Goal: Task Accomplishment & Management: Complete application form

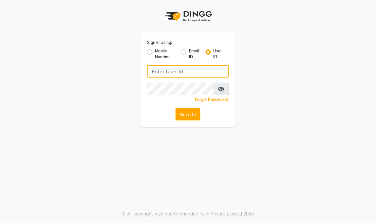
click at [153, 70] on input "Username" at bounding box center [188, 71] width 82 height 12
type input "[PERSON_NAME]"
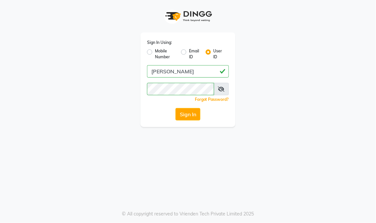
click at [223, 90] on icon at bounding box center [221, 89] width 7 height 5
click at [185, 113] on button "Sign In" at bounding box center [188, 114] width 25 height 12
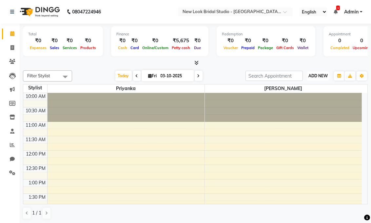
click at [326, 76] on span "ADD NEW" at bounding box center [317, 75] width 19 height 5
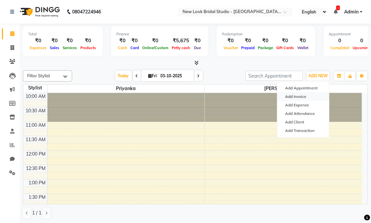
click at [298, 98] on link "Add Invoice" at bounding box center [303, 96] width 52 height 9
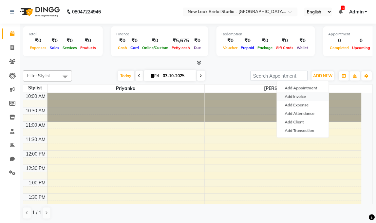
select select "service"
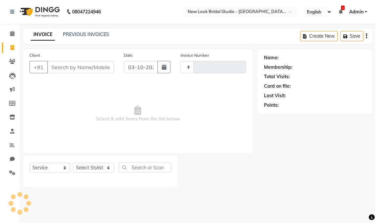
type input "0013"
select select "9004"
click at [70, 68] on input "Client" at bounding box center [80, 67] width 67 height 12
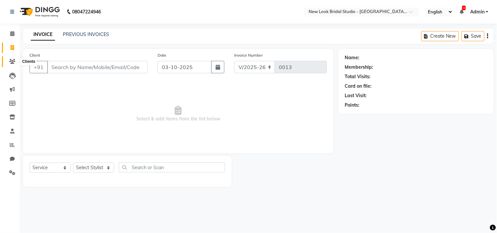
click at [12, 60] on icon at bounding box center [12, 61] width 6 height 5
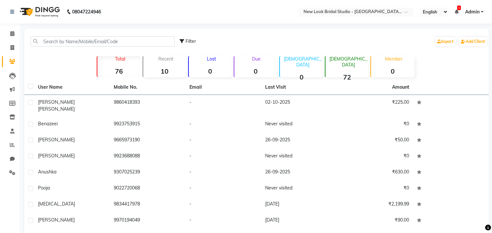
click at [304, 79] on div "Filter Import Add Client Total 76 Recent 10 Lost 0 Due 0 Male 0 Female 72 Membe…" at bounding box center [256, 154] width 464 height 251
click at [376, 40] on link "Add Client" at bounding box center [473, 41] width 28 height 9
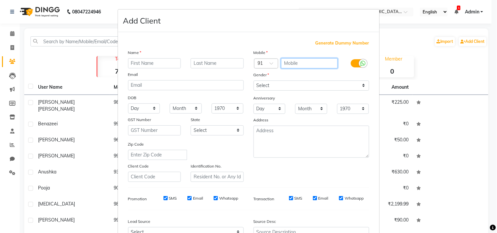
click at [289, 64] on input "text" at bounding box center [309, 63] width 57 height 10
click at [12, 33] on ngb-modal-window "Add Client Generate Dummy Number Name Email DOB Day 01 02 03 04 05 06 07 08 09 …" at bounding box center [248, 116] width 497 height 233
select select "service"
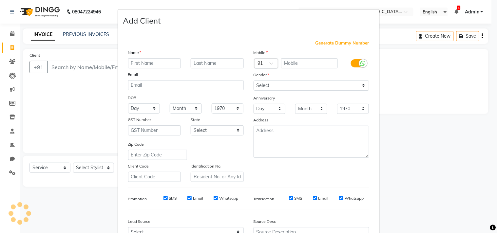
type input "0013"
select select "9004"
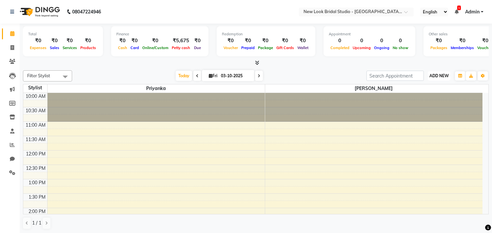
click at [440, 71] on button "ADD NEW Toggle Dropdown" at bounding box center [439, 75] width 23 height 9
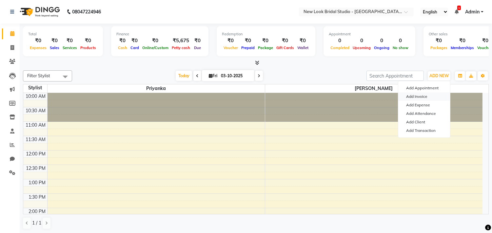
click at [418, 97] on link "Add Invoice" at bounding box center [424, 96] width 52 height 9
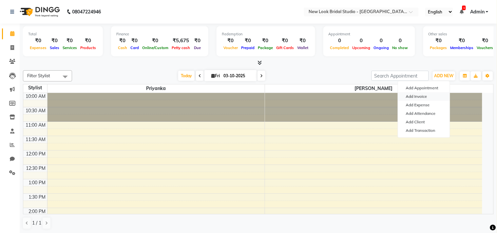
select select "service"
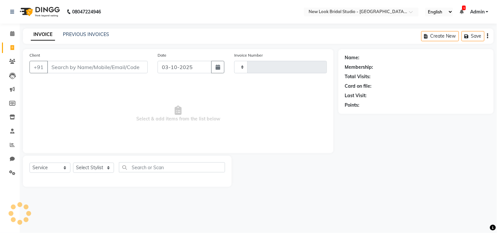
type input "0013"
select select "9004"
click at [131, 70] on input "Client" at bounding box center [97, 67] width 101 height 12
click at [60, 69] on input "Client" at bounding box center [97, 67] width 101 height 12
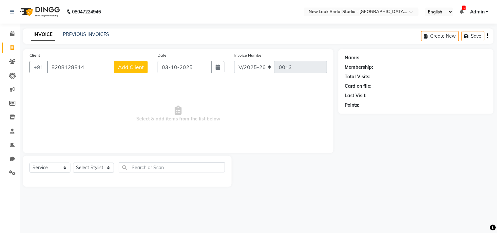
click at [60, 69] on input "8208128814" at bounding box center [80, 67] width 67 height 12
type input "8208128814"
click at [130, 66] on span "Add Client" at bounding box center [131, 67] width 26 height 7
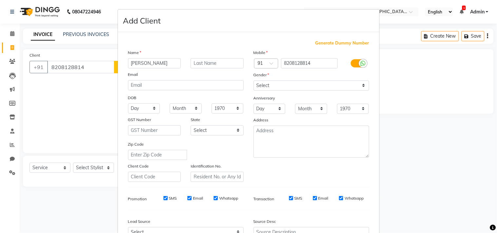
type input "[PERSON_NAME]"
click at [361, 84] on select "Select [DEMOGRAPHIC_DATA] [DEMOGRAPHIC_DATA] Other Prefer Not To Say" at bounding box center [312, 86] width 116 height 10
click at [254, 81] on select "Select [DEMOGRAPHIC_DATA] [DEMOGRAPHIC_DATA] Other Prefer Not To Say" at bounding box center [312, 86] width 116 height 10
select select "prefer_not_to_say"
click at [363, 225] on div "Source Desc" at bounding box center [312, 222] width 126 height 9
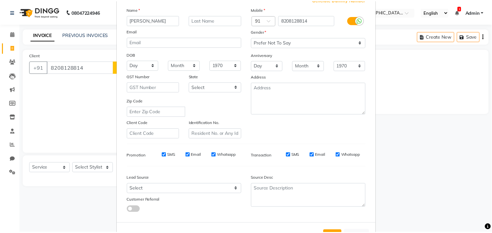
scroll to position [69, 0]
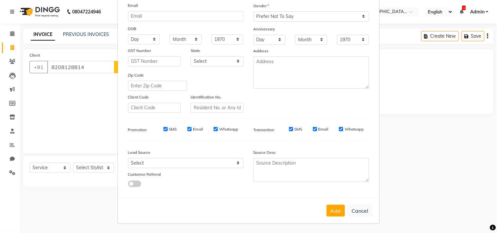
click at [363, 225] on ngb-modal-window "Add Client Generate Dummy Number Name manisha Email DOB Day 01 02 03 04 05 06 0…" at bounding box center [248, 116] width 497 height 233
click at [333, 208] on button "Add" at bounding box center [336, 211] width 18 height 12
select select
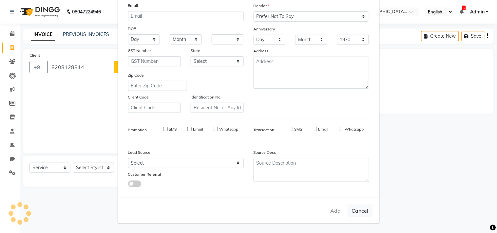
select select
checkbox input "false"
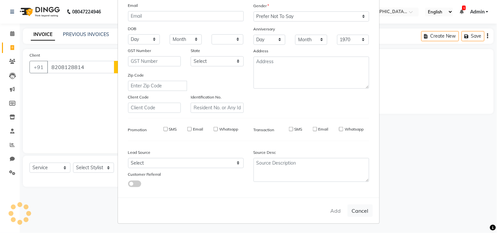
checkbox input "false"
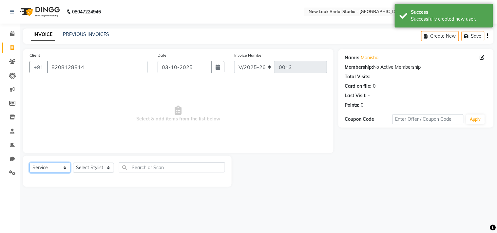
click at [65, 167] on select "Select Service Product Membership Package Voucher Prepaid Gift Card" at bounding box center [49, 168] width 41 height 10
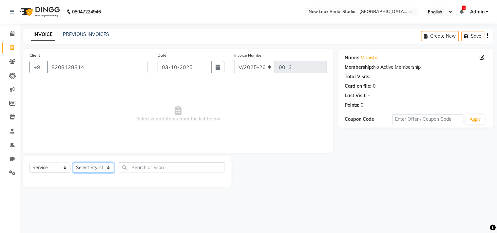
click at [105, 166] on select "Select Stylist Ekta Priyanka" at bounding box center [93, 168] width 41 height 10
click at [137, 167] on input "text" at bounding box center [172, 168] width 106 height 10
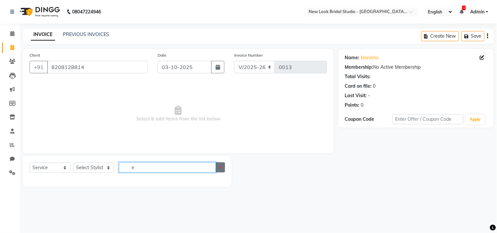
drag, startPoint x: 137, startPoint y: 167, endPoint x: 221, endPoint y: 168, distance: 83.9
click at [221, 168] on div "e" at bounding box center [172, 168] width 106 height 10
type input "e"
click at [221, 168] on icon "button" at bounding box center [221, 167] width 4 height 5
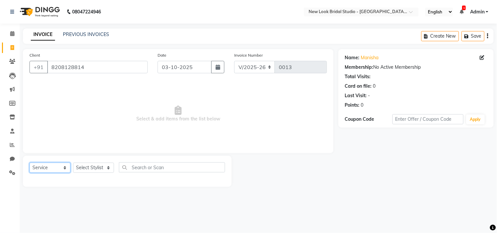
click at [64, 169] on select "Select Service Product Membership Package Voucher Prepaid Gift Card" at bounding box center [49, 168] width 41 height 10
click at [29, 163] on select "Select Service Product Membership Package Voucher Prepaid Gift Card" at bounding box center [49, 168] width 41 height 10
click at [109, 168] on select "Select Stylist Ekta Priyanka" at bounding box center [93, 168] width 41 height 10
click at [106, 166] on select "Select Stylist Ekta Priyanka" at bounding box center [93, 168] width 41 height 10
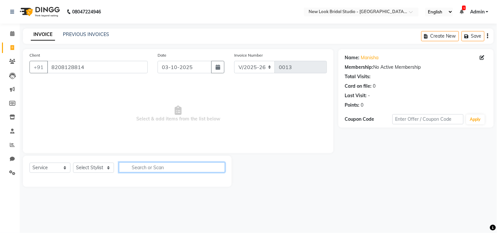
click at [181, 169] on input "text" at bounding box center [172, 168] width 106 height 10
type input "ey"
click at [219, 166] on icon "button" at bounding box center [221, 167] width 4 height 5
click at [222, 103] on span "Select & add items from the list below" at bounding box center [178, 114] width 298 height 66
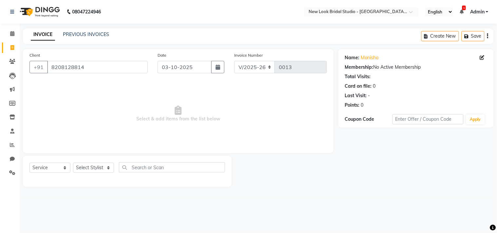
click at [298, 51] on div "Client +91 8208128814 Date 03-10-2025 Invoice Number V/2025 V/2025-26 0013 Sele…" at bounding box center [178, 101] width 311 height 104
click at [146, 53] on div "Client +91 8208128814" at bounding box center [89, 65] width 128 height 27
click at [302, 52] on div "Invoice Number V/2025 V/2025-26 0013" at bounding box center [280, 65] width 103 height 27
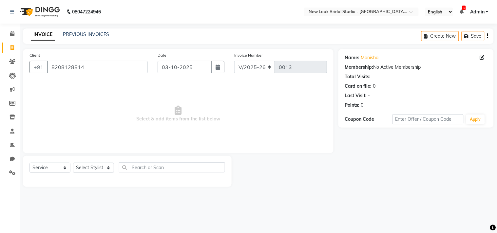
click at [302, 52] on div "Invoice Number V/2025 V/2025-26 0013" at bounding box center [280, 65] width 103 height 27
click at [476, 117] on button "Apply" at bounding box center [475, 120] width 19 height 10
click at [122, 67] on input "8208128814" at bounding box center [97, 67] width 101 height 12
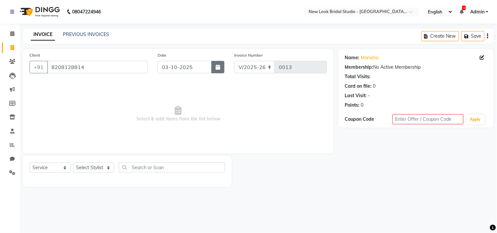
click at [216, 67] on icon "button" at bounding box center [218, 67] width 5 height 5
select select "10"
select select "2025"
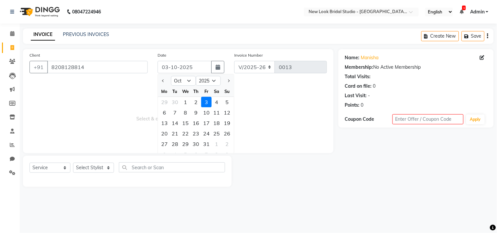
click at [276, 88] on span "Select & add items from the list below" at bounding box center [178, 114] width 298 height 66
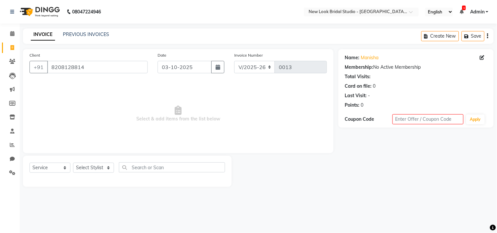
click at [296, 53] on div "Invoice Number V/2025 V/2025-26 0013" at bounding box center [280, 65] width 103 height 27
click at [254, 202] on div "08047224946 Select Location × New Look Bridal Studio - Salon And Academy, Jule …" at bounding box center [248, 116] width 497 height 233
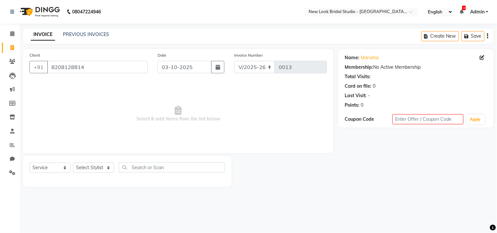
drag, startPoint x: 195, startPoint y: 226, endPoint x: 198, endPoint y: 244, distance: 18.3
click at [198, 233] on html "08047224946 Select Location × New Look Bridal Studio - Salon And Academy, Jule …" at bounding box center [248, 116] width 497 height 233
click at [339, 212] on div "08047224946 Select Location × New Look Bridal Studio - Salon And Academy, Jule …" at bounding box center [248, 116] width 497 height 233
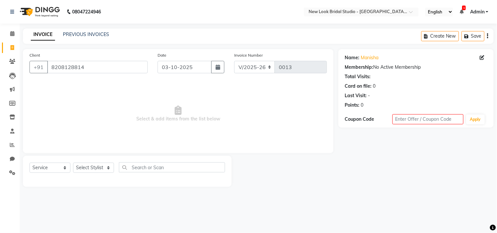
click at [339, 212] on div "08047224946 Select Location × New Look Bridal Studio - Salon And Academy, Jule …" at bounding box center [248, 116] width 497 height 233
click at [60, 167] on select "Select Service Product Membership Package Voucher Prepaid Gift Card" at bounding box center [49, 168] width 41 height 10
click at [67, 171] on select "Select Service Product Membership Package Voucher Prepaid Gift Card" at bounding box center [49, 168] width 41 height 10
click at [64, 165] on select "Select Service Product Membership Package Voucher Prepaid Gift Card" at bounding box center [49, 168] width 41 height 10
select select "select"
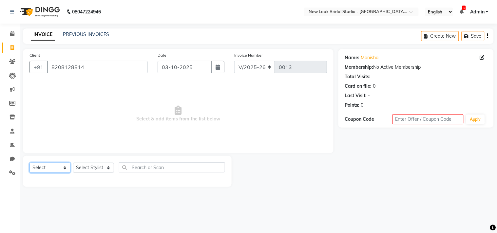
click at [29, 163] on select "Select Service Product Membership Package Voucher Prepaid Gift Card" at bounding box center [49, 168] width 41 height 10
click at [110, 169] on select "Select Stylist Ekta Priyanka" at bounding box center [93, 168] width 41 height 10
select select "91603"
click at [73, 163] on select "Select Stylist Ekta Priyanka" at bounding box center [93, 168] width 41 height 10
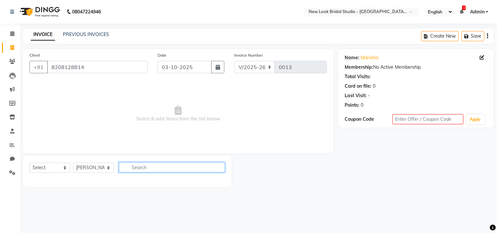
click at [134, 169] on input "text" at bounding box center [172, 168] width 106 height 10
click at [120, 202] on div "08047224946 Select Location × New Look Bridal Studio - Salon And Academy, Jule …" at bounding box center [248, 116] width 497 height 233
click at [108, 171] on select "Select Stylist Ekta Priyanka" at bounding box center [93, 168] width 41 height 10
click at [115, 137] on span "Select & add items from the list below" at bounding box center [178, 114] width 298 height 66
click at [106, 188] on main "INVOICE PREVIOUS INVOICES Create New Save Client +91 8208128814 Date 03-10-2025…" at bounding box center [258, 113] width 477 height 168
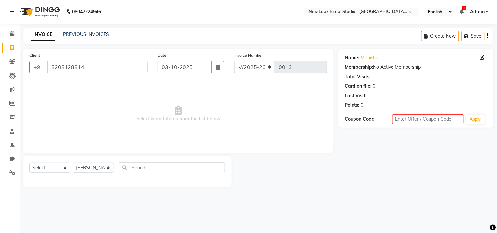
click at [106, 188] on main "INVOICE PREVIOUS INVOICES Create New Save Client +91 8208128814 Date 03-10-2025…" at bounding box center [258, 113] width 477 height 168
click at [139, 168] on input "text" at bounding box center [172, 168] width 106 height 10
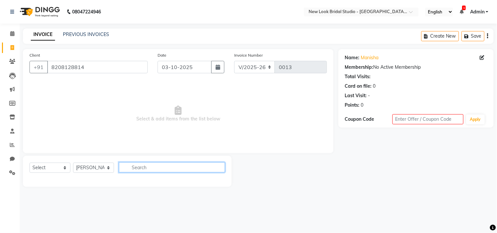
click at [139, 168] on input "text" at bounding box center [172, 168] width 106 height 10
click at [153, 168] on input "uppri" at bounding box center [167, 168] width 97 height 10
type input "uppri"
click at [487, 36] on icon "button" at bounding box center [487, 36] width 1 height 0
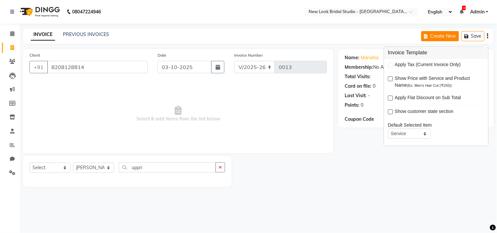
click at [443, 32] on button "Create New" at bounding box center [440, 36] width 38 height 10
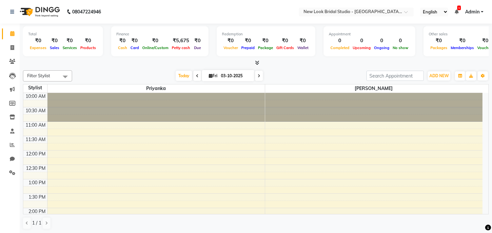
click at [451, 74] on div "ADD NEW Toggle Dropdown Add Appointment Add Invoice Add Expense Add Attendance …" at bounding box center [439, 76] width 24 height 10
click at [446, 76] on span "ADD NEW" at bounding box center [438, 75] width 19 height 5
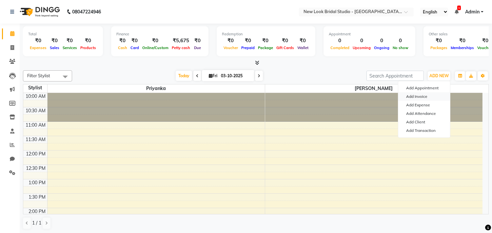
click at [421, 96] on link "Add Invoice" at bounding box center [424, 96] width 52 height 9
select select "service"
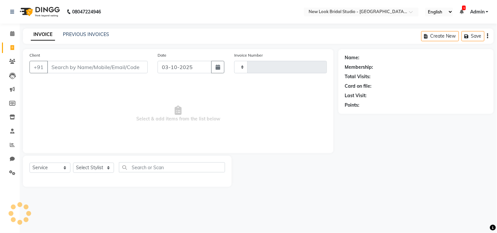
type input "0013"
select select "9004"
click at [56, 68] on input "Client" at bounding box center [97, 67] width 101 height 12
click at [57, 70] on input "Client" at bounding box center [97, 67] width 101 height 12
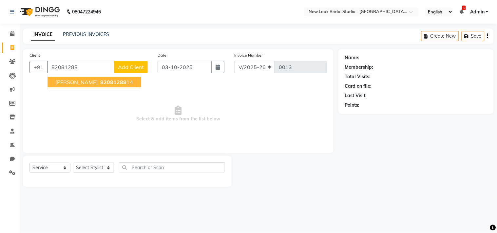
click at [67, 81] on span "[PERSON_NAME]" at bounding box center [76, 82] width 42 height 7
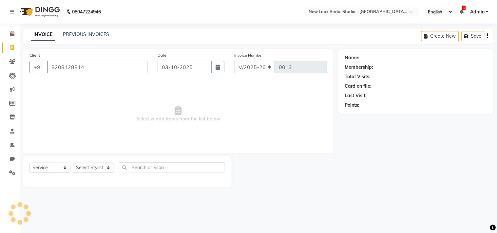
type input "8208128814"
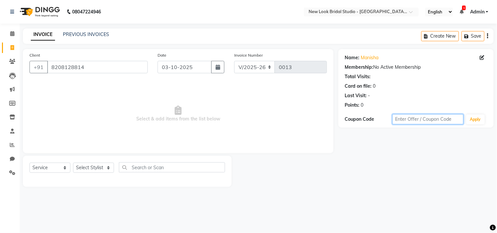
click at [409, 122] on input "text" at bounding box center [428, 119] width 71 height 10
click at [450, 119] on input "text" at bounding box center [428, 119] width 71 height 10
click at [480, 120] on button "Apply" at bounding box center [475, 120] width 19 height 10
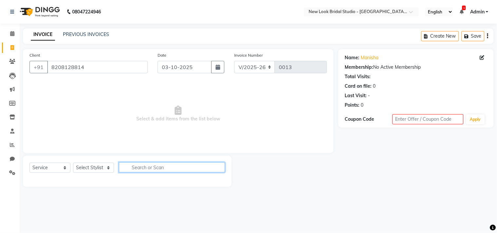
click at [134, 168] on input "text" at bounding box center [172, 168] width 106 height 10
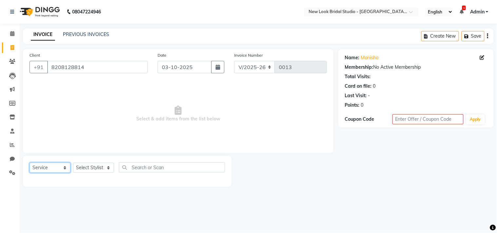
click at [66, 169] on select "Select Service Product Membership Package Voucher Prepaid Gift Card" at bounding box center [49, 168] width 41 height 10
select select "select"
click at [29, 163] on select "Select Service Product Membership Package Voucher Prepaid Gift Card" at bounding box center [49, 168] width 41 height 10
click at [102, 172] on select "Select Stylist Ekta Priyanka" at bounding box center [93, 168] width 41 height 10
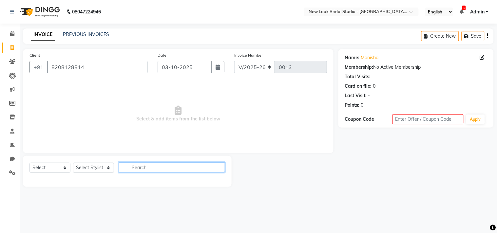
click at [145, 168] on input "text" at bounding box center [172, 168] width 106 height 10
click at [151, 165] on input "ey" at bounding box center [167, 168] width 97 height 10
type input "ey"
click at [223, 167] on button "button" at bounding box center [221, 168] width 10 height 10
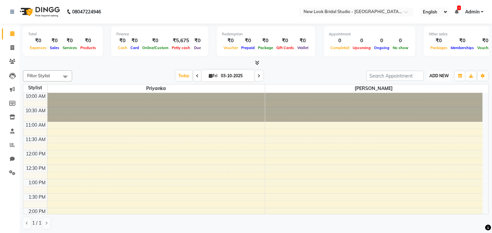
click at [441, 76] on span "ADD NEW" at bounding box center [438, 75] width 19 height 5
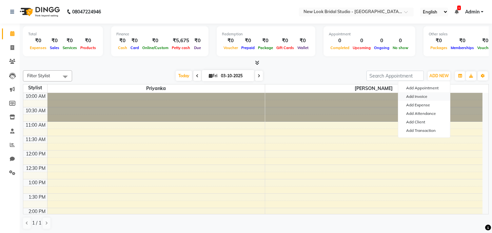
click at [421, 97] on link "Add Invoice" at bounding box center [424, 96] width 52 height 9
select select "service"
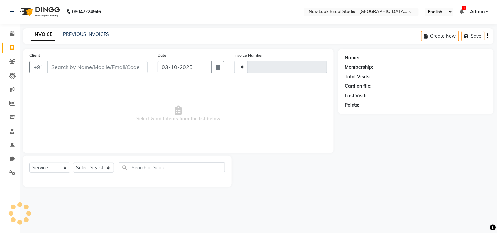
type input "0013"
select select "9004"
click at [13, 60] on icon at bounding box center [12, 61] width 6 height 5
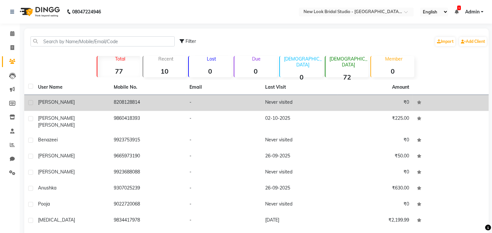
click at [53, 96] on td "[PERSON_NAME]" at bounding box center [72, 103] width 76 height 16
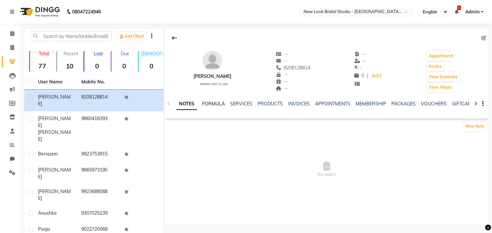
click at [210, 107] on link "FORMULA" at bounding box center [213, 104] width 23 height 6
click at [250, 106] on link "SERVICES" at bounding box center [240, 104] width 22 height 6
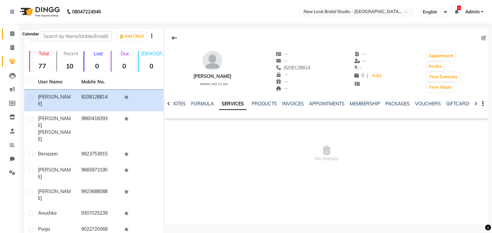
click at [11, 31] on icon at bounding box center [12, 33] width 4 height 5
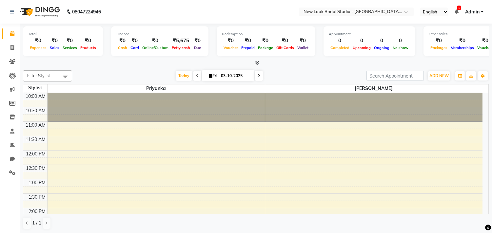
click at [11, 31] on icon at bounding box center [12, 33] width 4 height 5
click at [65, 76] on span at bounding box center [65, 76] width 13 height 12
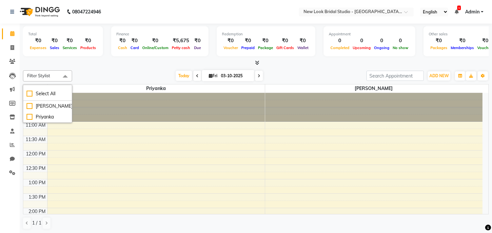
click at [65, 76] on span at bounding box center [65, 76] width 13 height 12
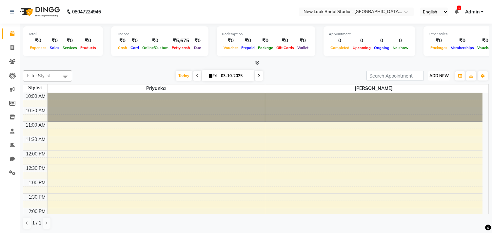
click at [441, 75] on span "ADD NEW" at bounding box center [438, 75] width 19 height 5
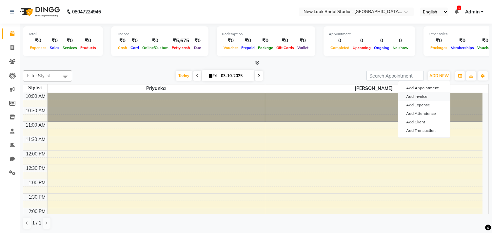
click at [427, 97] on link "Add Invoice" at bounding box center [424, 96] width 52 height 9
select select "service"
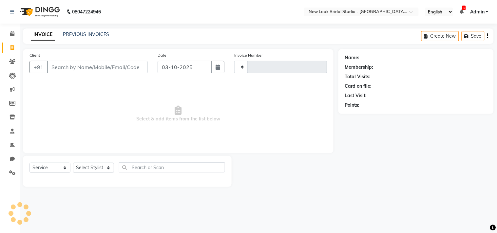
type input "0013"
select select "9004"
click at [57, 71] on input "Client" at bounding box center [97, 67] width 101 height 12
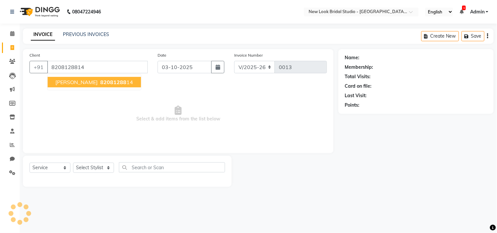
type input "8208128814"
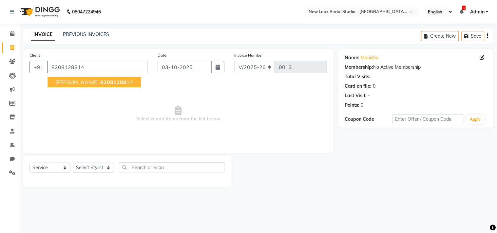
click at [100, 81] on span "82081288" at bounding box center [113, 82] width 26 height 7
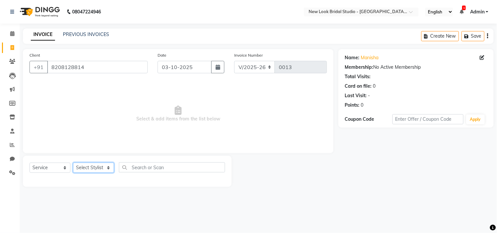
click at [100, 169] on select "Select Stylist Ekta Priyanka" at bounding box center [93, 168] width 41 height 10
select select "91603"
click at [73, 163] on select "Select Stylist Ekta Priyanka" at bounding box center [93, 168] width 41 height 10
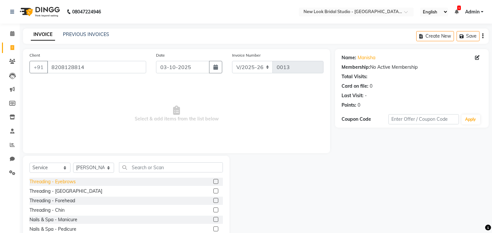
click at [75, 179] on div "Threading - Eyebrows" at bounding box center [52, 182] width 46 height 7
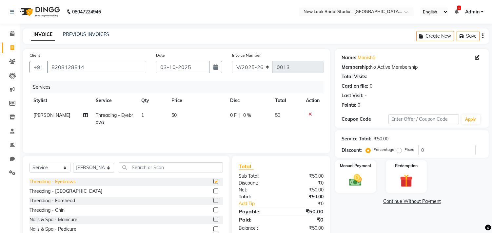
checkbox input "false"
click at [75, 190] on div "Threading - Upper lips" at bounding box center [65, 191] width 73 height 7
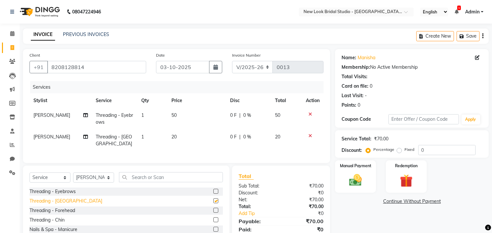
checkbox input "false"
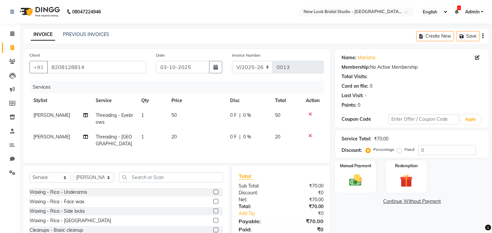
scroll to position [379, 0]
click at [87, 216] on div "Waxing - Rica - Side locks" at bounding box center [125, 212] width 193 height 8
click at [81, 216] on div "Waxing - Rica - Side locks" at bounding box center [56, 212] width 55 height 7
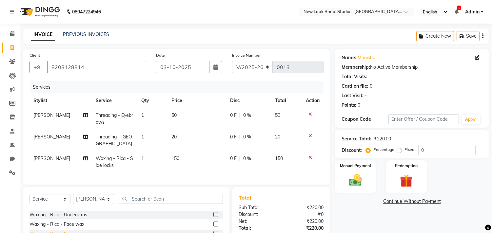
checkbox input "false"
click at [380, 157] on div "Service Total: ₹220.00 Discount: Percentage Fixed 0" at bounding box center [412, 144] width 154 height 28
click at [404, 150] on label "Fixed" at bounding box center [409, 150] width 10 height 6
click at [398, 150] on input "Fixed" at bounding box center [400, 149] width 5 height 5
radio input "true"
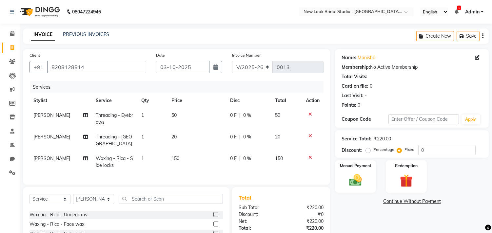
click at [373, 151] on label "Percentage" at bounding box center [383, 150] width 21 height 6
click at [367, 151] on input "Percentage" at bounding box center [369, 149] width 5 height 5
radio input "true"
click at [359, 179] on img at bounding box center [356, 180] width 22 height 15
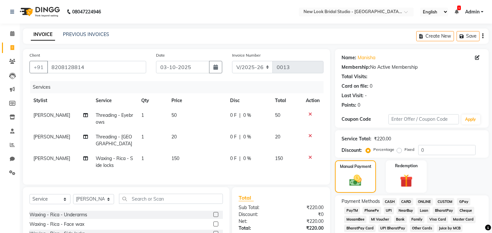
click at [423, 202] on span "ONLINE" at bounding box center [424, 202] width 17 height 8
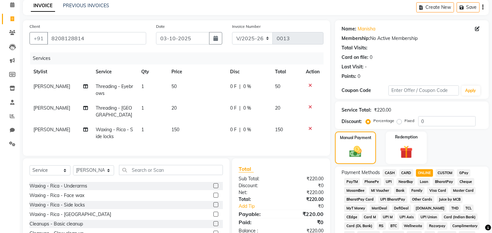
scroll to position [14, 0]
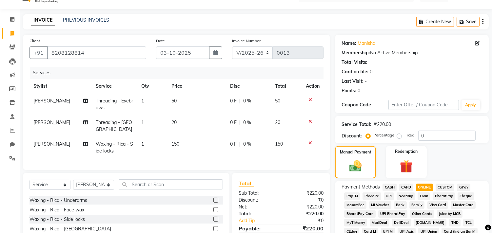
click at [310, 143] on icon at bounding box center [310, 143] width 4 height 5
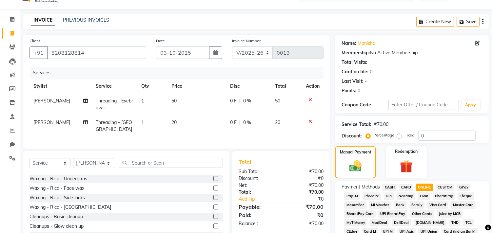
click at [310, 120] on icon at bounding box center [310, 121] width 4 height 5
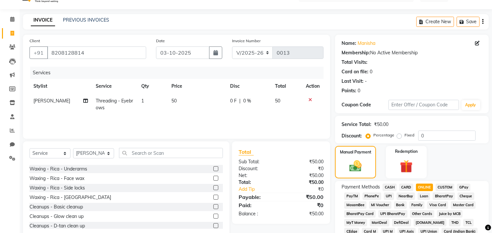
click at [310, 99] on icon at bounding box center [310, 100] width 4 height 5
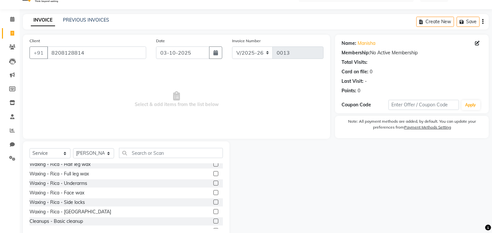
scroll to position [349, 0]
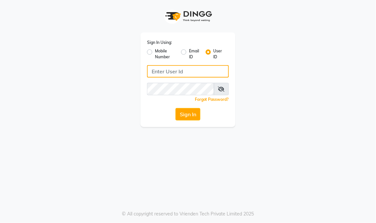
click at [161, 74] on input "Username" at bounding box center [188, 71] width 82 height 12
type input "[PERSON_NAME]"
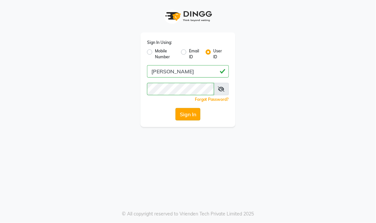
click at [189, 109] on button "Sign In" at bounding box center [188, 114] width 25 height 12
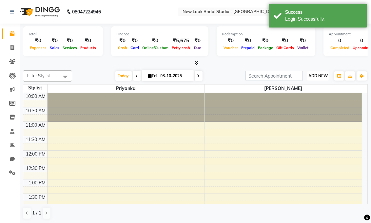
click at [320, 77] on span "ADD NEW" at bounding box center [317, 75] width 19 height 5
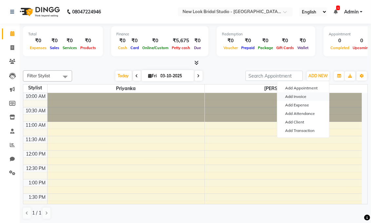
click at [297, 98] on link "Add Invoice" at bounding box center [303, 96] width 52 height 9
select select "service"
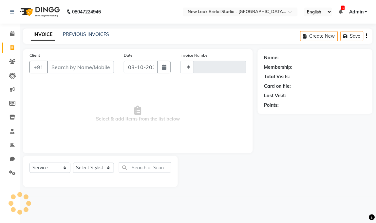
type input "0013"
select select "9004"
click at [12, 62] on icon at bounding box center [12, 61] width 6 height 5
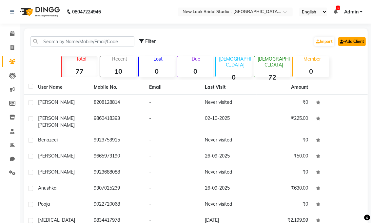
click at [355, 43] on link "Add Client" at bounding box center [352, 41] width 28 height 9
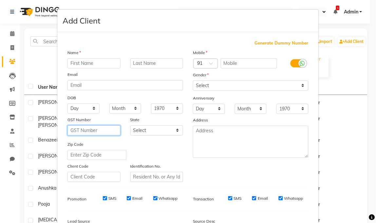
click at [87, 132] on input "text" at bounding box center [94, 131] width 53 height 10
click at [253, 178] on div "Mobile Country Code × 91 Gender Select Male Female Other Prefer Not To Say Anni…" at bounding box center [251, 115] width 126 height 133
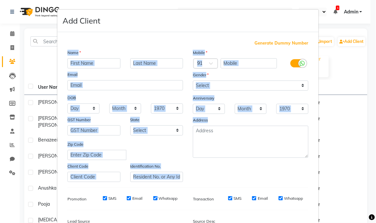
click at [253, 178] on div "Mobile Country Code × 91 Gender Select Male Female Other Prefer Not To Say Anni…" at bounding box center [251, 115] width 126 height 133
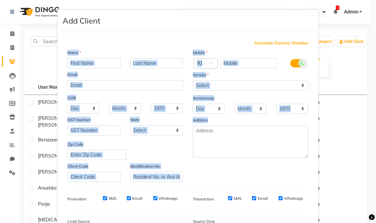
click at [253, 178] on div "Mobile Country Code × 91 Gender Select Male Female Other Prefer Not To Say Anni…" at bounding box center [251, 115] width 126 height 133
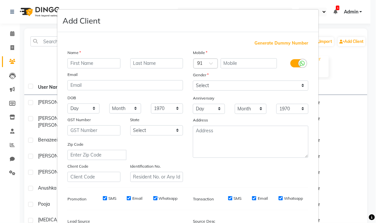
click at [253, 178] on div "Mobile Country Code × 91 Gender Select Male Female Other Prefer Not To Say Anni…" at bounding box center [251, 115] width 126 height 133
click at [262, 183] on div "Generate Dummy Number Name Email DOB Day 01 02 03 04 05 06 07 08 09 10 11 12 13…" at bounding box center [188, 151] width 251 height 222
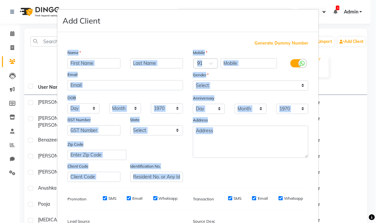
click at [262, 183] on div "Generate Dummy Number Name Email DOB Day 01 02 03 04 05 06 07 08 09 10 11 12 13…" at bounding box center [188, 151] width 251 height 222
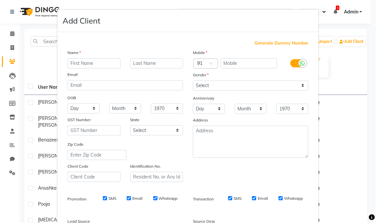
click at [271, 184] on div "Generate Dummy Number Name Email DOB Day 01 02 03 04 05 06 07 08 09 10 11 12 13…" at bounding box center [188, 151] width 251 height 222
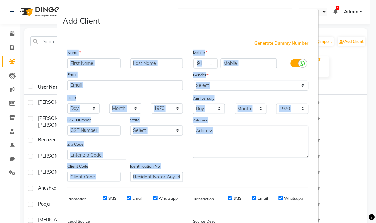
click at [271, 184] on div "Generate Dummy Number Name Email DOB Day 01 02 03 04 05 06 07 08 09 10 11 12 13…" at bounding box center [188, 151] width 251 height 222
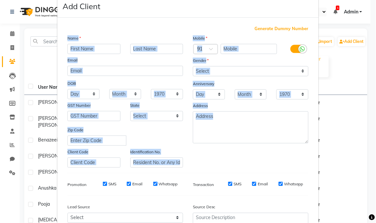
click at [271, 184] on div "SMS Email Whatsapp" at bounding box center [261, 185] width 105 height 9
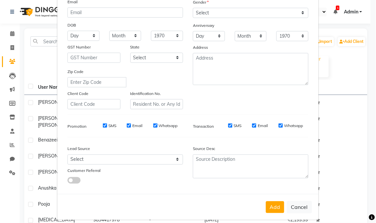
scroll to position [80, 0]
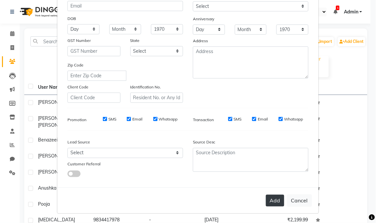
click at [276, 200] on button "Add" at bounding box center [275, 201] width 18 height 12
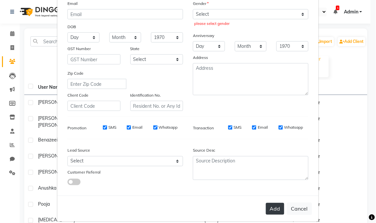
scroll to position [88, 0]
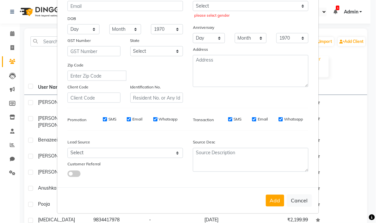
select select "service"
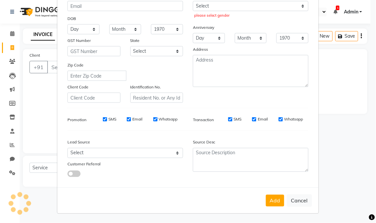
type input "0013"
select select "9004"
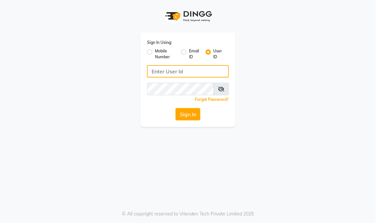
click at [160, 72] on input "Username" at bounding box center [188, 71] width 82 height 12
type input "[PERSON_NAME]"
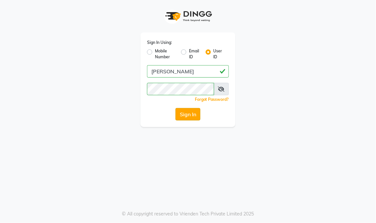
click at [179, 116] on button "Sign In" at bounding box center [188, 114] width 25 height 12
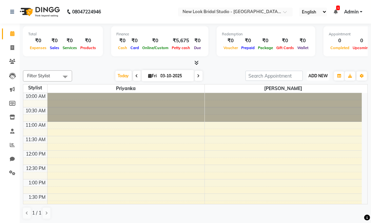
click at [312, 74] on span "ADD NEW" at bounding box center [317, 75] width 19 height 5
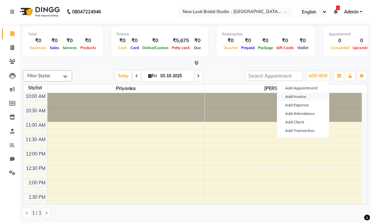
click at [305, 95] on link "Add Invoice" at bounding box center [303, 96] width 52 height 9
select select "service"
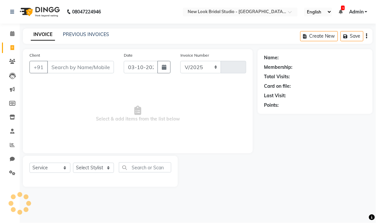
select select "9004"
type input "0013"
click at [9, 58] on span at bounding box center [12, 62] width 11 height 8
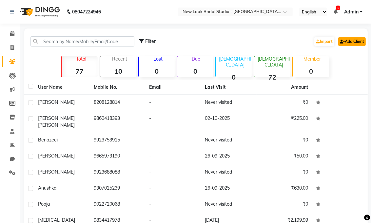
click at [346, 40] on link "Add Client" at bounding box center [352, 41] width 28 height 9
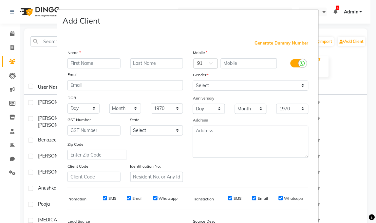
click at [72, 64] on input "text" at bounding box center [94, 63] width 53 height 10
click at [144, 66] on input "text" at bounding box center [156, 63] width 53 height 10
click at [80, 64] on input "riyat" at bounding box center [94, 63] width 53 height 10
type input "riya"
click at [136, 63] on input "text" at bounding box center [156, 63] width 53 height 10
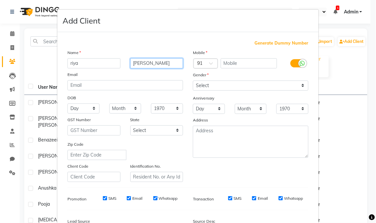
type input "[PERSON_NAME]"
click at [226, 63] on input "text" at bounding box center [249, 63] width 57 height 10
type input "8983151070"
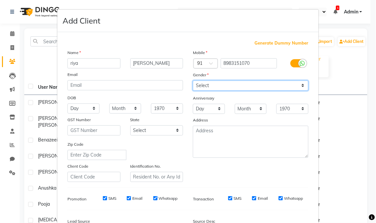
click at [301, 85] on select "Select [DEMOGRAPHIC_DATA] [DEMOGRAPHIC_DATA] Other Prefer Not To Say" at bounding box center [251, 86] width 116 height 10
select select "[DEMOGRAPHIC_DATA]"
click at [193, 81] on select "Select [DEMOGRAPHIC_DATA] [DEMOGRAPHIC_DATA] Other Prefer Not To Say" at bounding box center [251, 86] width 116 height 10
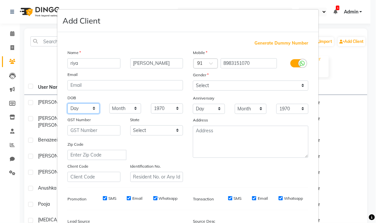
click at [70, 106] on select "Day 01 02 03 04 05 06 07 08 09 10 11 12 13 14 15 16 17 18 19 20 21 22 23 24 25 …" at bounding box center [84, 109] width 32 height 10
select select "26"
click at [68, 104] on select "Day 01 02 03 04 05 06 07 08 09 10 11 12 13 14 15 16 17 18 19 20 21 22 23 24 25 …" at bounding box center [84, 109] width 32 height 10
click at [133, 107] on select "Month January February March April May June July August September October Novem…" at bounding box center [125, 109] width 32 height 10
select select "10"
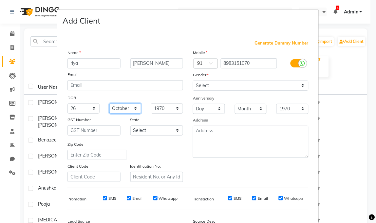
click at [109, 104] on select "Month January February March April May June July August September October Novem…" at bounding box center [125, 109] width 32 height 10
click at [174, 108] on select "1940 1941 1942 1943 1944 1945 1946 1947 1948 1949 1950 1951 1952 1953 1954 1955…" at bounding box center [167, 109] width 32 height 10
click at [151, 104] on select "1940 1941 1942 1943 1944 1945 1946 1947 1948 1949 1950 1951 1952 1953 1954 1955…" at bounding box center [167, 109] width 32 height 10
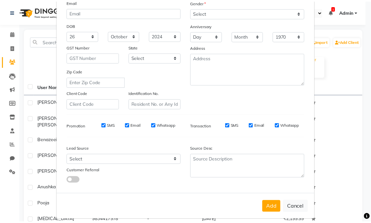
scroll to position [80, 0]
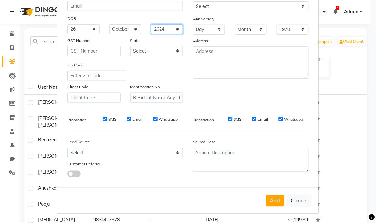
click at [173, 29] on select "1940 1941 1942 1943 1944 1945 1946 1947 1948 1949 1950 1951 1952 1953 1954 1955…" at bounding box center [167, 29] width 32 height 10
click at [175, 28] on select "1940 1941 1942 1943 1944 1945 1946 1947 1948 1949 1950 1951 1952 1953 1954 1955…" at bounding box center [167, 29] width 32 height 10
click at [160, 30] on select "1940 1941 1942 1943 1944 1945 1946 1947 1948 1949 1950 1951 1952 1953 1954 1955…" at bounding box center [167, 29] width 32 height 10
click at [174, 29] on select "1940 1941 1942 1943 1944 1945 1946 1947 1948 1949 1950 1951 1952 1953 1954 1955…" at bounding box center [167, 29] width 32 height 10
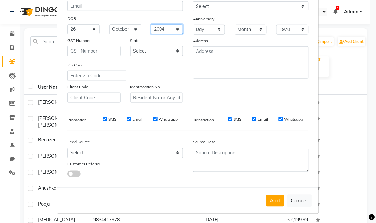
click at [151, 24] on select "1940 1941 1942 1943 1944 1945 1946 1947 1948 1949 1950 1951 1952 1953 1954 1955…" at bounding box center [167, 29] width 32 height 10
select select "2010"
click at [271, 202] on button "Add" at bounding box center [275, 201] width 18 height 12
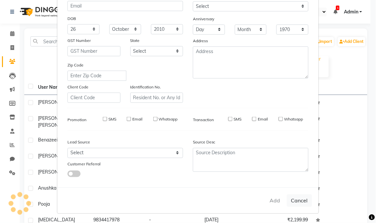
select select
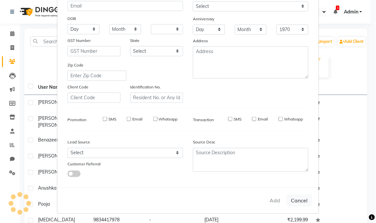
select select
checkbox input "false"
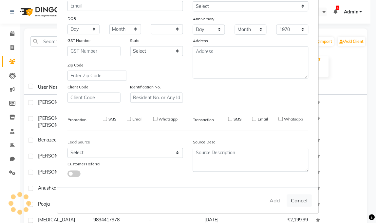
checkbox input "false"
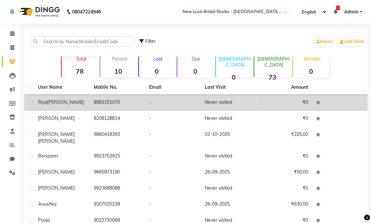
click at [84, 107] on td "[PERSON_NAME]" at bounding box center [62, 103] width 56 height 16
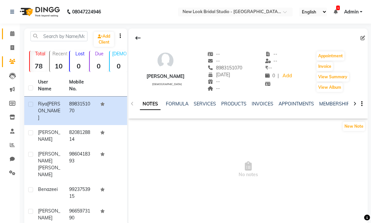
click at [13, 29] on link "Calendar" at bounding box center [10, 34] width 16 height 11
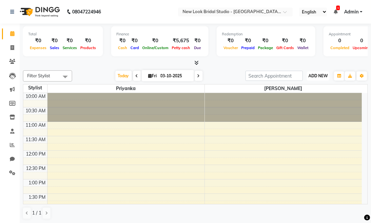
click at [319, 78] on span "ADD NEW" at bounding box center [317, 75] width 19 height 5
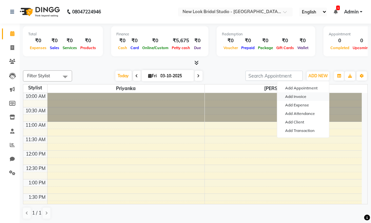
click at [288, 96] on link "Add Invoice" at bounding box center [303, 96] width 52 height 9
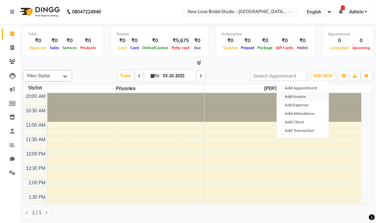
select select "service"
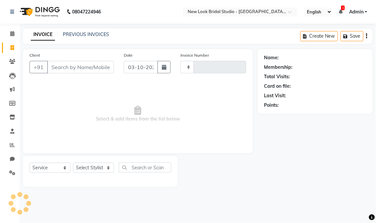
type input "0013"
select select "9004"
click at [12, 63] on icon at bounding box center [12, 61] width 6 height 5
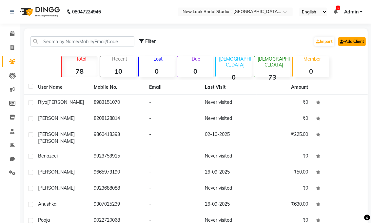
click at [357, 41] on link "Add Client" at bounding box center [352, 41] width 28 height 9
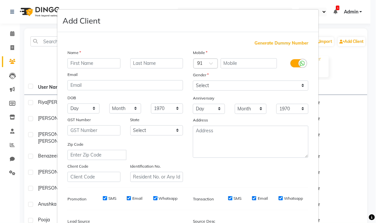
click at [227, 171] on div "Mobile Country Code × 91 Gender Select Male Female Other Prefer Not To Say Anni…" at bounding box center [251, 115] width 126 height 133
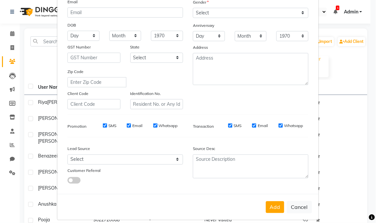
scroll to position [80, 0]
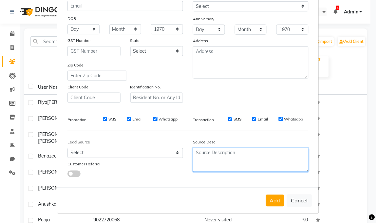
click at [227, 171] on textarea at bounding box center [251, 160] width 116 height 24
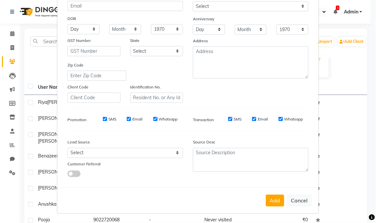
click at [44, 165] on ngb-modal-window "Add Client Generate Dummy Number Name Email DOB Day 01 02 03 04 05 06 07 08 09 …" at bounding box center [188, 111] width 376 height 223
click at [11, 33] on ngb-modal-window "Add Client Generate Dummy Number Name Email DOB Day 01 02 03 04 05 06 07 08 09 …" at bounding box center [188, 111] width 376 height 223
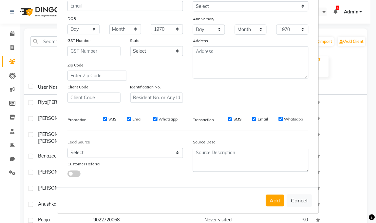
click at [11, 33] on ngb-modal-window "Add Client Generate Dummy Number Name Email DOB Day 01 02 03 04 05 06 07 08 09 …" at bounding box center [188, 111] width 376 height 223
click at [11, 34] on ngb-modal-window "Add Client Generate Dummy Number Name Email DOB Day 01 02 03 04 05 06 07 08 09 …" at bounding box center [188, 111] width 376 height 223
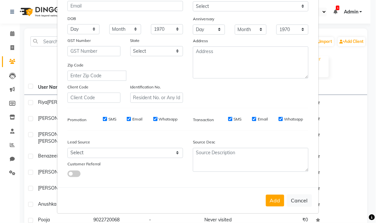
click at [11, 34] on ngb-modal-window "Add Client Generate Dummy Number Name Email DOB Day 01 02 03 04 05 06 07 08 09 …" at bounding box center [188, 111] width 376 height 223
select select "service"
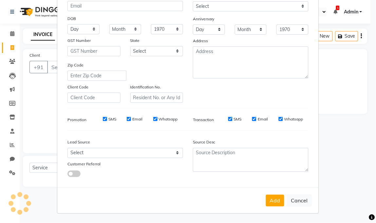
type input "0013"
select select "9004"
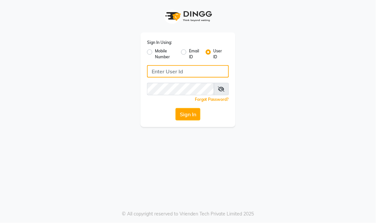
click at [158, 76] on input "Username" at bounding box center [188, 71] width 82 height 12
type input "[PERSON_NAME]"
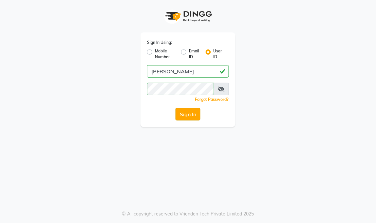
click at [184, 112] on button "Sign In" at bounding box center [188, 114] width 25 height 12
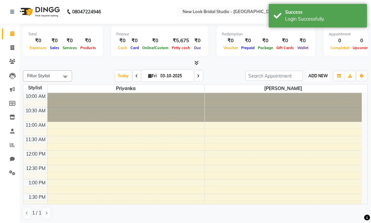
click at [322, 75] on span "ADD NEW" at bounding box center [317, 75] width 19 height 5
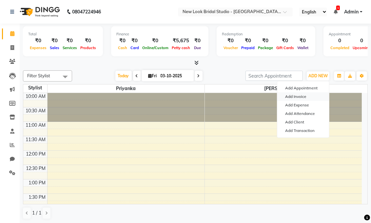
click at [300, 96] on link "Add Invoice" at bounding box center [303, 96] width 52 height 9
select select "service"
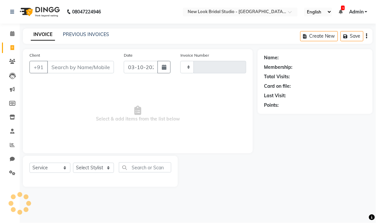
type input "0013"
select select "9004"
click at [11, 57] on link "Clients" at bounding box center [10, 61] width 16 height 11
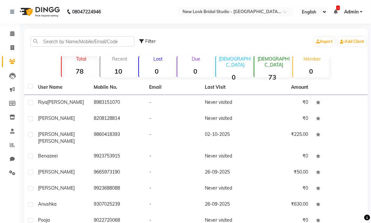
click at [11, 57] on link "Clients" at bounding box center [10, 61] width 16 height 11
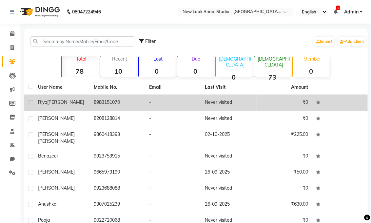
click at [87, 99] on td "[PERSON_NAME]" at bounding box center [62, 103] width 56 height 16
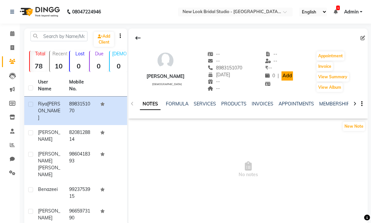
click at [283, 76] on link "Add" at bounding box center [287, 75] width 11 height 9
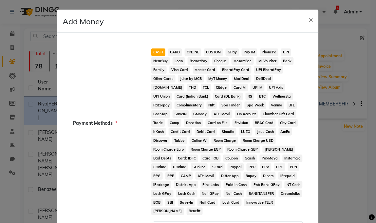
click at [156, 52] on span "CASH" at bounding box center [158, 53] width 14 height 8
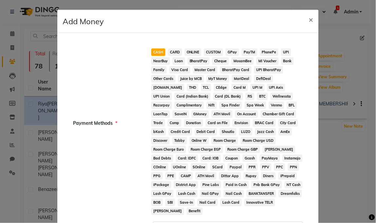
click at [156, 52] on span "CASH" at bounding box center [158, 53] width 14 height 8
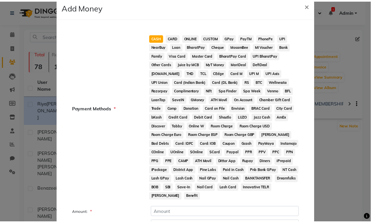
scroll to position [62, 0]
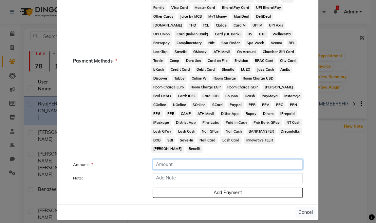
click at [166, 160] on input "number" at bounding box center [228, 165] width 150 height 10
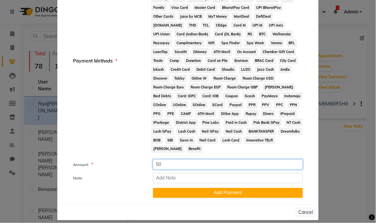
type input "50"
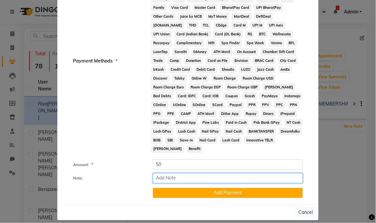
click at [158, 173] on input "Note:" at bounding box center [228, 178] width 150 height 10
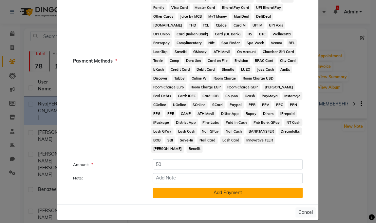
click at [166, 188] on button "Add Payment" at bounding box center [228, 193] width 150 height 10
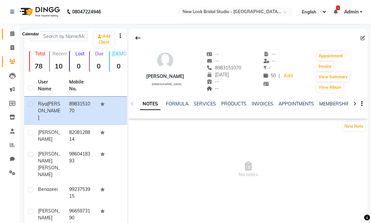
click at [12, 32] on icon at bounding box center [12, 33] width 4 height 5
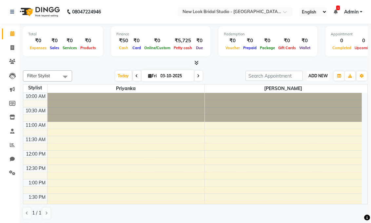
click at [317, 77] on span "ADD NEW" at bounding box center [317, 75] width 19 height 5
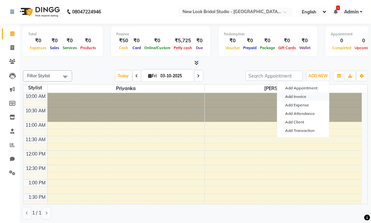
click at [304, 95] on link "Add Invoice" at bounding box center [303, 96] width 52 height 9
select select "service"
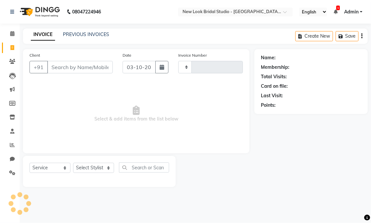
type input "0013"
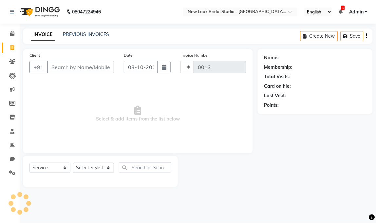
select select "9004"
click at [12, 63] on icon at bounding box center [12, 61] width 6 height 5
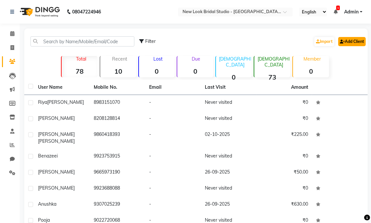
click at [354, 41] on link "Add Client" at bounding box center [352, 41] width 28 height 9
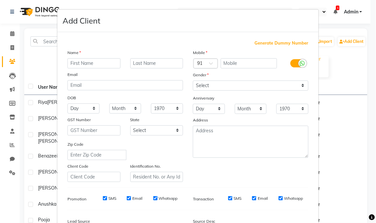
click at [72, 65] on input "text" at bounding box center [94, 63] width 53 height 10
type input "riya"
click at [238, 65] on input "text" at bounding box center [249, 63] width 57 height 10
type input "8983151070"
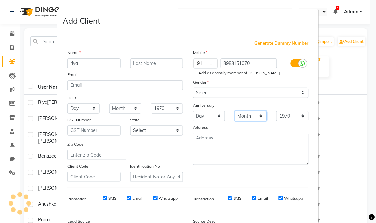
click at [260, 106] on div "Mobile Country Code × 91 8983151070 Add as a family member of [PERSON_NAME] Gen…" at bounding box center [251, 115] width 126 height 133
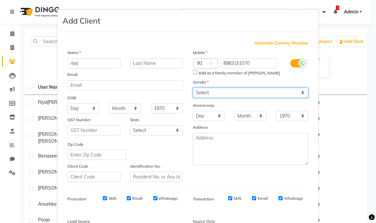
click at [302, 92] on select "Select [DEMOGRAPHIC_DATA] [DEMOGRAPHIC_DATA] Other Prefer Not To Say" at bounding box center [251, 93] width 116 height 10
click at [193, 88] on select "Select [DEMOGRAPHIC_DATA] [DEMOGRAPHIC_DATA] Other Prefer Not To Say" at bounding box center [251, 93] width 116 height 10
select select "prefer_not_to_say"
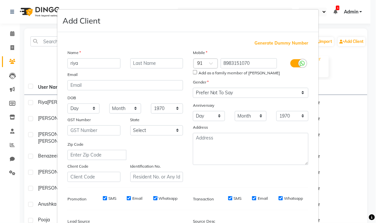
click at [235, 182] on div "Mobile Country Code × 91 8983151070 Add as a family member of [PERSON_NAME] Gen…" at bounding box center [251, 115] width 126 height 133
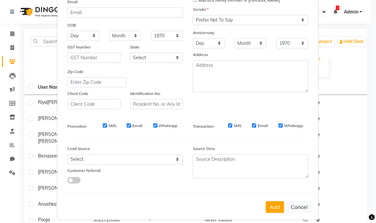
scroll to position [80, 0]
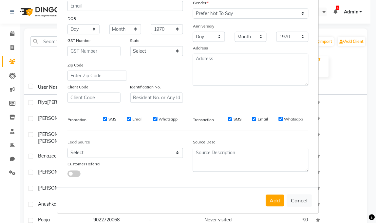
click at [235, 182] on div "Generate Dummy Number Name [PERSON_NAME] Email DOB Day 01 02 03 04 05 06 07 08 …" at bounding box center [188, 72] width 251 height 222
drag, startPoint x: 161, startPoint y: 165, endPoint x: 175, endPoint y: 154, distance: 18.0
click at [175, 154] on div "Lead Source Select Walk-in Referral Internet Friend Word of Mouth Advertisement…" at bounding box center [126, 156] width 126 height 41
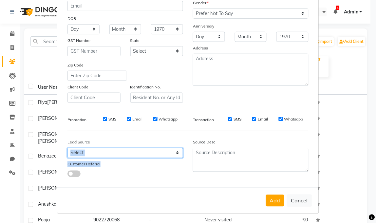
click at [175, 154] on select "Select Walk-in Referral Internet Friend Word of Mouth Advertisement Facebook Ju…" at bounding box center [126, 153] width 116 height 10
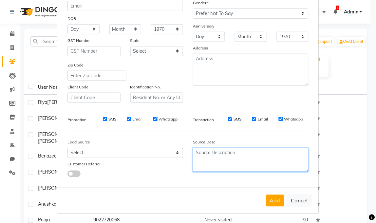
click at [198, 167] on textarea at bounding box center [251, 160] width 116 height 24
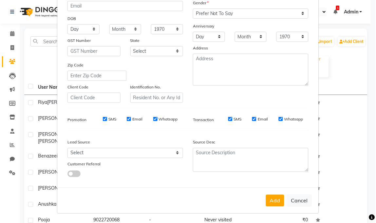
drag, startPoint x: 41, startPoint y: 160, endPoint x: 45, endPoint y: 166, distance: 7.9
click at [45, 166] on ngb-modal-window "Add Client Generate Dummy Number Name [PERSON_NAME] Email DOB Day 01 02 03 04 0…" at bounding box center [188, 111] width 376 height 223
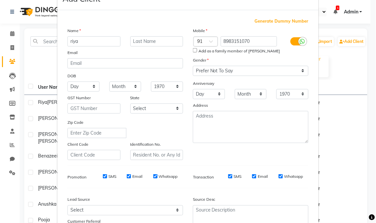
scroll to position [21, 0]
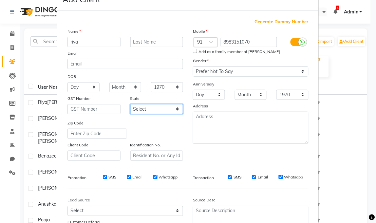
click at [175, 109] on select "Select [GEOGRAPHIC_DATA] [GEOGRAPHIC_DATA] [GEOGRAPHIC_DATA] [GEOGRAPHIC_DATA] …" at bounding box center [156, 109] width 53 height 10
click at [111, 107] on input "text" at bounding box center [94, 109] width 53 height 10
click at [108, 136] on input "text" at bounding box center [97, 134] width 59 height 10
click at [170, 161] on div "Generate Dummy Number Name [PERSON_NAME] Email DOB Day 01 02 03 04 05 06 07 08 …" at bounding box center [188, 130] width 251 height 222
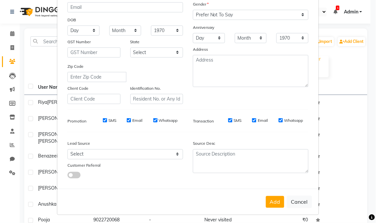
scroll to position [80, 0]
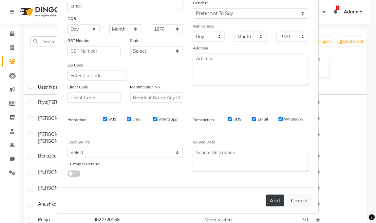
click at [279, 199] on button "Add" at bounding box center [275, 201] width 18 height 12
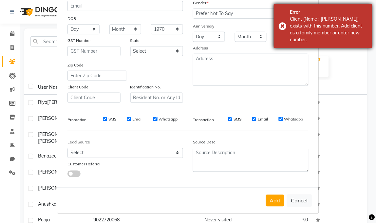
click at [283, 18] on div "Error Client (Name : [PERSON_NAME]) exists with this number. Add client as a fa…" at bounding box center [323, 26] width 98 height 44
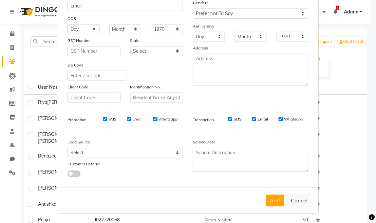
click at [360, 38] on ngb-modal-window "Add Client Generate Dummy Number Name [PERSON_NAME] Email DOB Day 01 02 03 04 0…" at bounding box center [188, 111] width 376 height 223
click at [351, 42] on ngb-modal-window "Add Client Generate Dummy Number Name [PERSON_NAME] Email DOB Day 01 02 03 04 0…" at bounding box center [188, 111] width 376 height 223
click at [351, 41] on ngb-modal-window "Add Client Generate Dummy Number Name [PERSON_NAME] Email DOB Day 01 02 03 04 0…" at bounding box center [188, 111] width 376 height 223
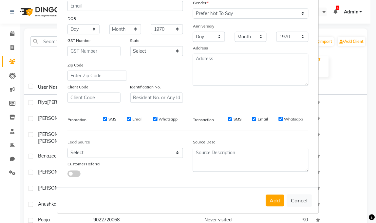
click at [351, 41] on ngb-modal-window "Add Client Generate Dummy Number Name [PERSON_NAME] Email DOB Day 01 02 03 04 0…" at bounding box center [188, 111] width 376 height 223
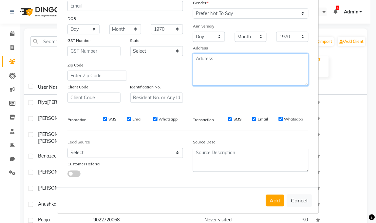
click at [279, 71] on textarea at bounding box center [251, 70] width 116 height 32
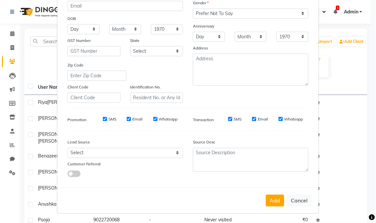
click at [349, 42] on ngb-modal-window "Add Client Generate Dummy Number Name [PERSON_NAME] Email DOB Day 01 02 03 04 0…" at bounding box center [188, 111] width 376 height 223
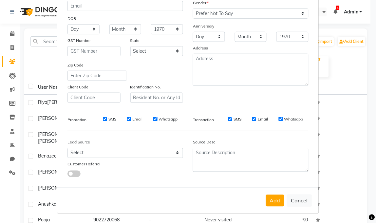
click at [349, 42] on ngb-modal-window "Add Client Generate Dummy Number Name [PERSON_NAME] Email DOB Day 01 02 03 04 0…" at bounding box center [188, 111] width 376 height 223
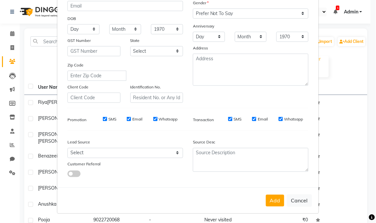
click at [349, 42] on ngb-modal-window "Add Client Generate Dummy Number Name [PERSON_NAME] Email DOB Day 01 02 03 04 0…" at bounding box center [188, 111] width 376 height 223
click at [47, 100] on ngb-modal-window "Add Client Generate Dummy Number Name [PERSON_NAME] Email DOB Day 01 02 03 04 0…" at bounding box center [188, 111] width 376 height 223
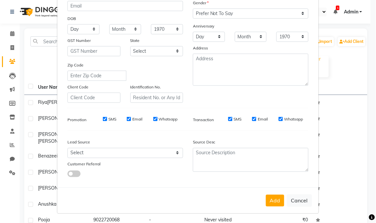
click at [45, 103] on ngb-modal-window "Add Client Generate Dummy Number Name [PERSON_NAME] Email DOB Day 01 02 03 04 0…" at bounding box center [188, 111] width 376 height 223
click at [46, 101] on ngb-modal-window "Add Client Generate Dummy Number Name [PERSON_NAME] Email DOB Day 01 02 03 04 0…" at bounding box center [188, 111] width 376 height 223
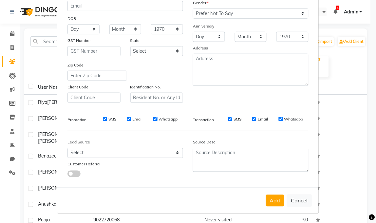
click at [46, 101] on ngb-modal-window "Add Client Generate Dummy Number Name [PERSON_NAME] Email DOB Day 01 02 03 04 0…" at bounding box center [188, 111] width 376 height 223
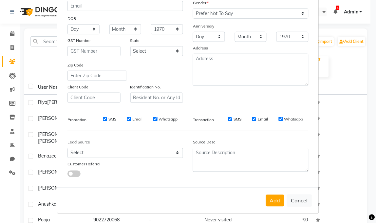
click at [46, 101] on ngb-modal-window "Add Client Generate Dummy Number Name [PERSON_NAME] Email DOB Day 01 02 03 04 0…" at bounding box center [188, 111] width 376 height 223
click at [23, 93] on ngb-modal-window "Add Client Generate Dummy Number Name [PERSON_NAME] Email DOB Day 01 02 03 04 0…" at bounding box center [188, 111] width 376 height 223
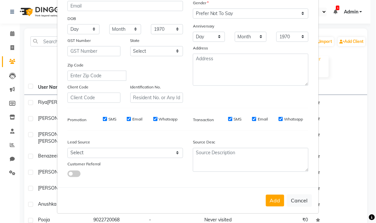
click at [21, 100] on ngb-modal-window "Add Client Generate Dummy Number Name [PERSON_NAME] Email DOB Day 01 02 03 04 0…" at bounding box center [188, 111] width 376 height 223
click at [26, 100] on ngb-modal-window "Add Client Generate Dummy Number Name [PERSON_NAME] Email DOB Day 01 02 03 04 0…" at bounding box center [188, 111] width 376 height 223
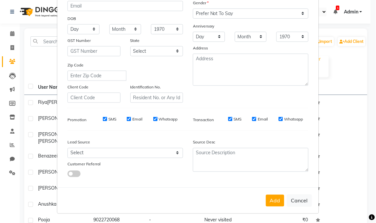
click at [26, 100] on ngb-modal-window "Add Client Generate Dummy Number Name [PERSON_NAME] Email DOB Day 01 02 03 04 0…" at bounding box center [188, 111] width 376 height 223
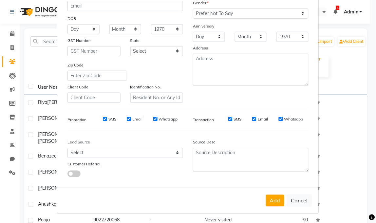
click at [26, 100] on ngb-modal-window "Add Client Generate Dummy Number Name [PERSON_NAME] Email DOB Day 01 02 03 04 0…" at bounding box center [188, 111] width 376 height 223
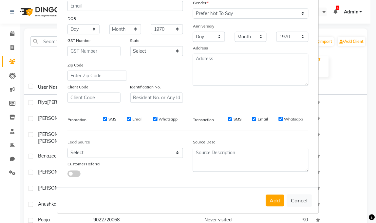
click at [26, 100] on ngb-modal-window "Add Client Generate Dummy Number Name [PERSON_NAME] Email DOB Day 01 02 03 04 0…" at bounding box center [188, 111] width 376 height 223
click at [36, 99] on ngb-modal-window "Add Client Generate Dummy Number Name [PERSON_NAME] Email DOB Day 01 02 03 04 0…" at bounding box center [188, 111] width 376 height 223
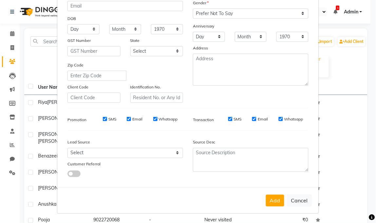
click at [36, 99] on ngb-modal-window "Add Client Generate Dummy Number Name [PERSON_NAME] Email DOB Day 01 02 03 04 0…" at bounding box center [188, 111] width 376 height 223
click at [36, 100] on ngb-modal-window "Add Client Generate Dummy Number Name [PERSON_NAME] Email DOB Day 01 02 03 04 0…" at bounding box center [188, 111] width 376 height 223
click at [30, 101] on ngb-modal-window "Add Client Generate Dummy Number Name [PERSON_NAME] Email DOB Day 01 02 03 04 0…" at bounding box center [188, 111] width 376 height 223
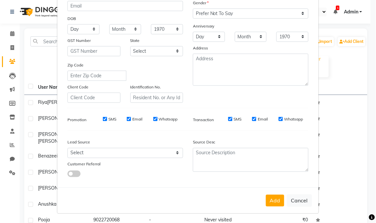
click at [30, 101] on ngb-modal-window "Add Client Generate Dummy Number Name [PERSON_NAME] Email DOB Day 01 02 03 04 0…" at bounding box center [188, 111] width 376 height 223
click at [175, 51] on select "Select [GEOGRAPHIC_DATA] [GEOGRAPHIC_DATA] [GEOGRAPHIC_DATA] [GEOGRAPHIC_DATA] …" at bounding box center [156, 51] width 53 height 10
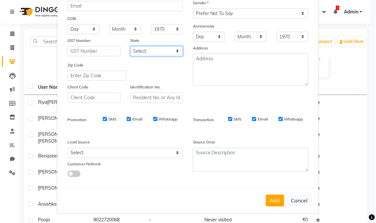
click at [175, 51] on select "Select [GEOGRAPHIC_DATA] [GEOGRAPHIC_DATA] [GEOGRAPHIC_DATA] [GEOGRAPHIC_DATA] …" at bounding box center [156, 51] width 53 height 10
click at [109, 117] on label "SMS" at bounding box center [112, 119] width 8 height 6
click at [107, 117] on input "SMS" at bounding box center [105, 119] width 4 height 4
click at [103, 118] on input "SMS" at bounding box center [105, 119] width 4 height 4
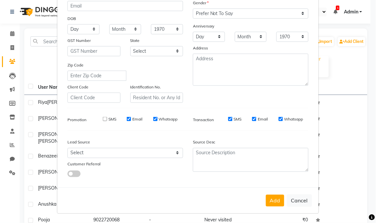
checkbox input "true"
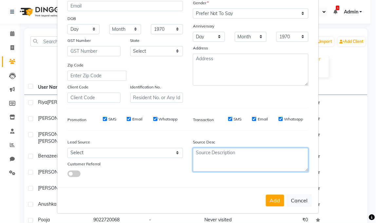
click at [241, 166] on textarea at bounding box center [251, 160] width 116 height 24
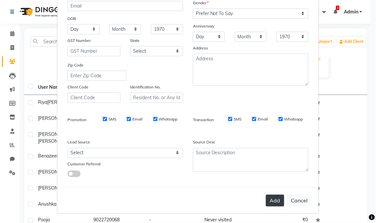
click at [268, 199] on button "Add" at bounding box center [275, 201] width 18 height 12
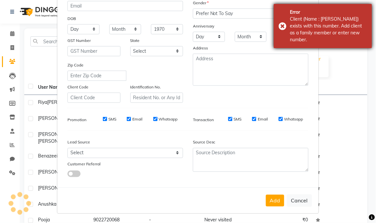
click at [283, 20] on div "Error Client (Name : [PERSON_NAME]) exists with this number. Add client as a fa…" at bounding box center [323, 26] width 98 height 44
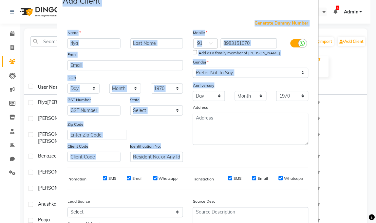
scroll to position [0, 0]
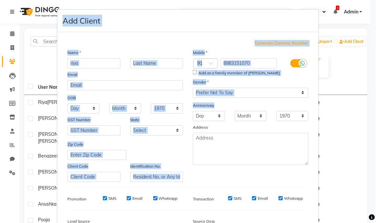
drag, startPoint x: 283, startPoint y: 20, endPoint x: 335, endPoint y: 2, distance: 54.2
click at [335, 2] on ngb-modal-window "Add Client Generate Dummy Number Name [PERSON_NAME] Email DOB Day 01 02 03 04 0…" at bounding box center [188, 111] width 376 height 223
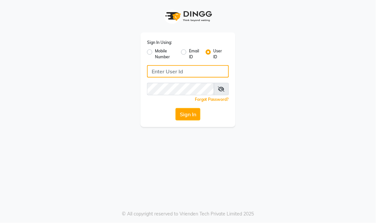
click at [153, 74] on input "Username" at bounding box center [188, 71] width 82 height 12
click at [153, 74] on input "suhasi" at bounding box center [188, 71] width 82 height 12
click at [183, 72] on input "sniniuhasi" at bounding box center [188, 71] width 82 height 12
type input "s"
type input "[PERSON_NAME]"
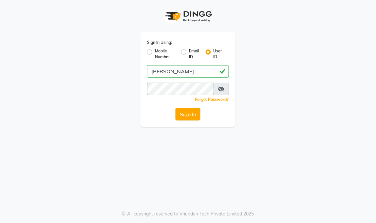
click at [178, 108] on button "Sign In" at bounding box center [188, 114] width 25 height 12
click at [178, 108] on div "Sign In" at bounding box center [188, 114] width 82 height 12
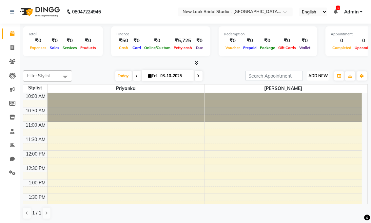
click at [311, 75] on span "ADD NEW" at bounding box center [317, 75] width 19 height 5
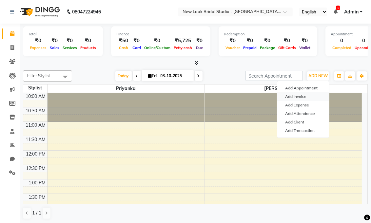
click at [310, 95] on link "Add Invoice" at bounding box center [303, 96] width 52 height 9
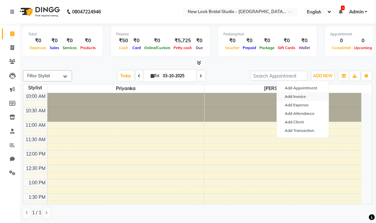
select select "9004"
select select "service"
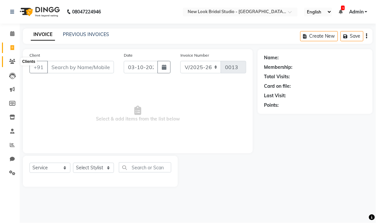
click at [9, 60] on icon at bounding box center [12, 61] width 6 height 5
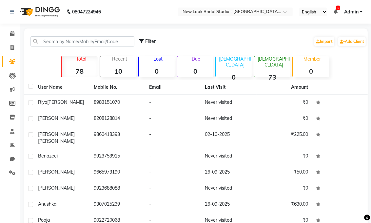
click at [9, 60] on icon at bounding box center [12, 61] width 6 height 5
click at [348, 42] on link "Add Client" at bounding box center [352, 41] width 28 height 9
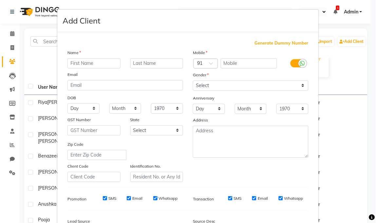
click at [79, 64] on input "text" at bounding box center [94, 63] width 53 height 10
